Goal: Task Accomplishment & Management: Manage account settings

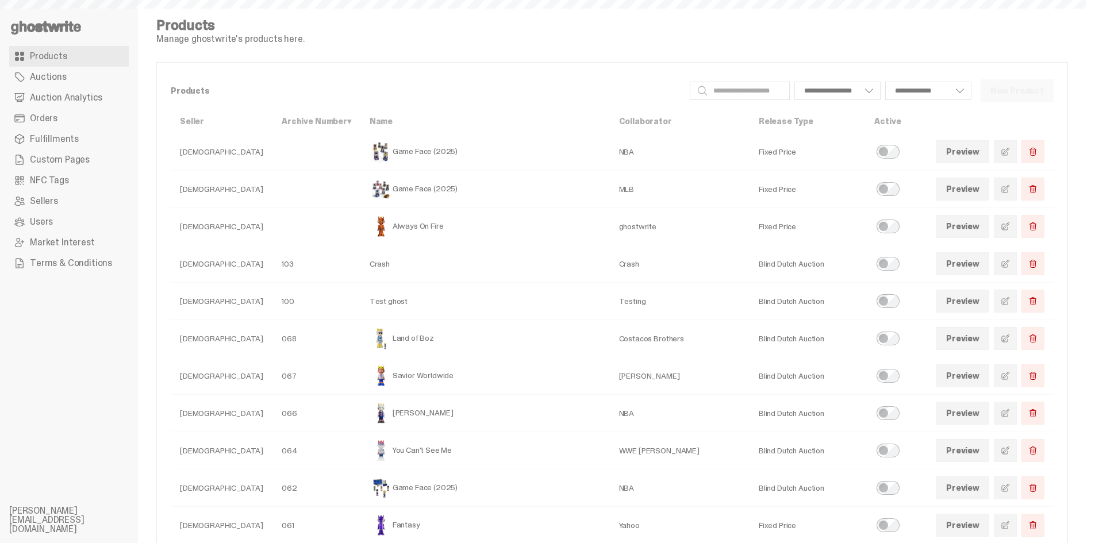
select select
click at [64, 82] on span "Auctions" at bounding box center [48, 76] width 37 height 9
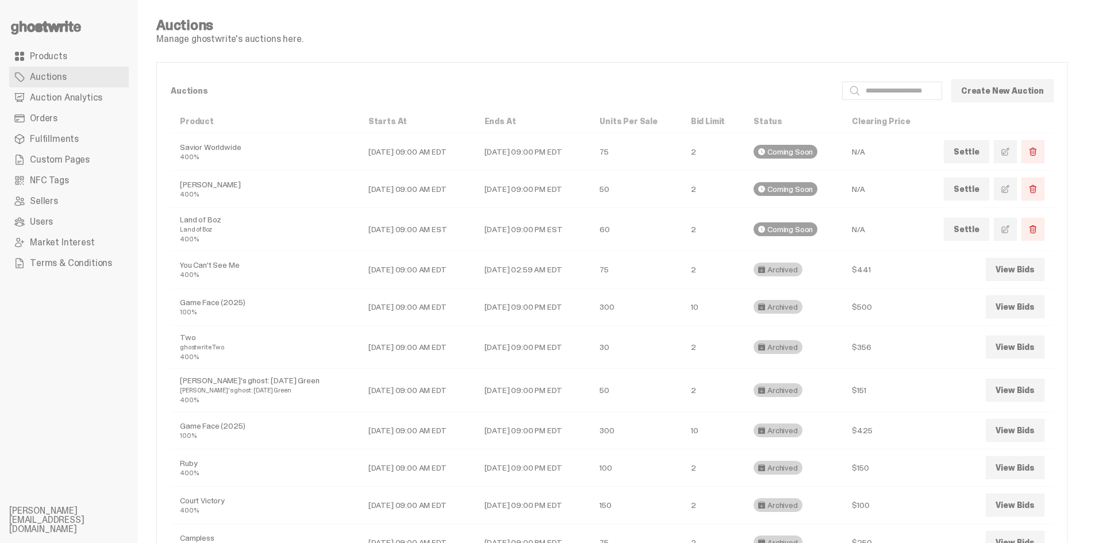
click at [983, 183] on link "Settle" at bounding box center [966, 189] width 45 height 23
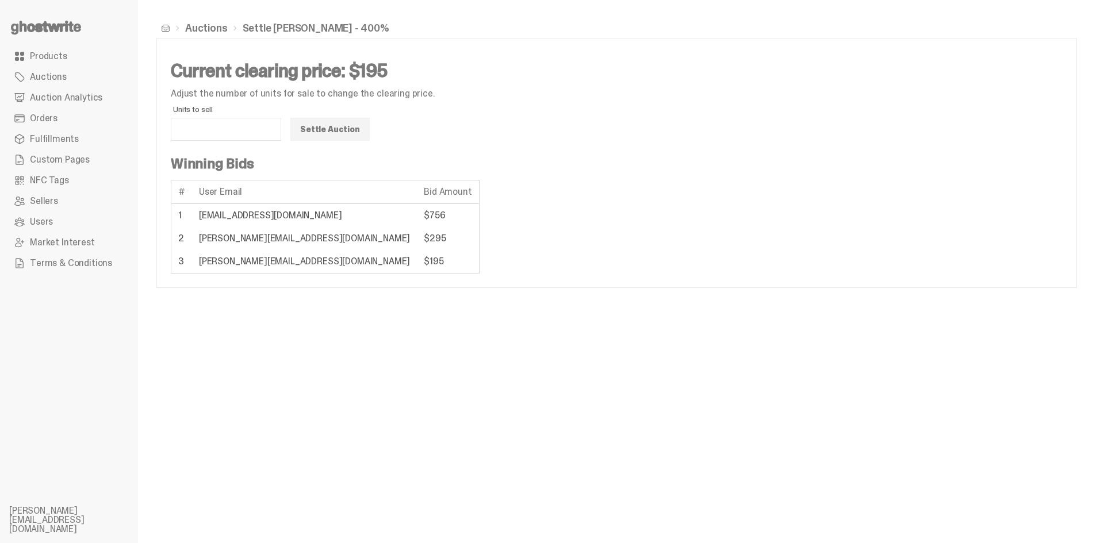
click at [231, 216] on td "[EMAIL_ADDRESS][DOMAIN_NAME]" at bounding box center [304, 216] width 225 height 24
copy tr "[EMAIL_ADDRESS][DOMAIN_NAME]"
click at [252, 239] on td "[PERSON_NAME][EMAIL_ADDRESS][DOMAIN_NAME]" at bounding box center [304, 238] width 225 height 23
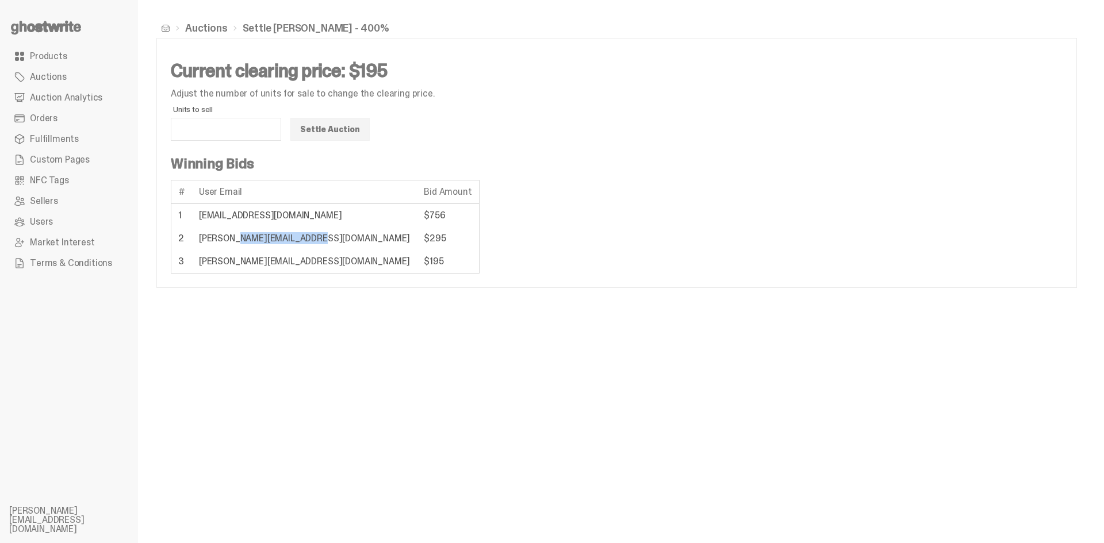
click at [252, 239] on td "[PERSON_NAME][EMAIL_ADDRESS][DOMAIN_NAME]" at bounding box center [304, 238] width 225 height 23
copy tr "[PERSON_NAME][EMAIL_ADDRESS][DOMAIN_NAME]"
click at [53, 76] on span "Auctions" at bounding box center [48, 76] width 37 height 9
